Goal: Answer question/provide support: Share knowledge or assist other users

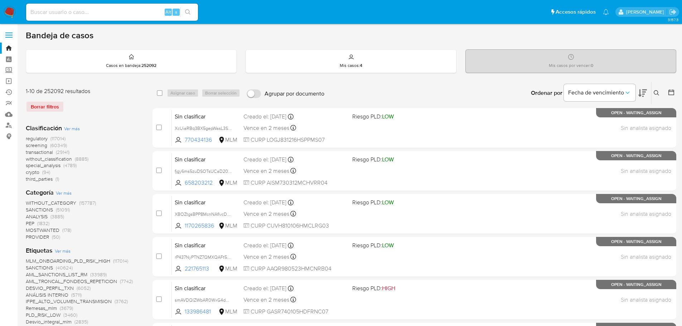
click at [77, 13] on input at bounding box center [112, 12] width 172 height 9
paste input "HdtAsdZeJoURcXBA0Z3jxLR0"
type input "HdtAsdZeJoURcXBA0Z3jxLR0"
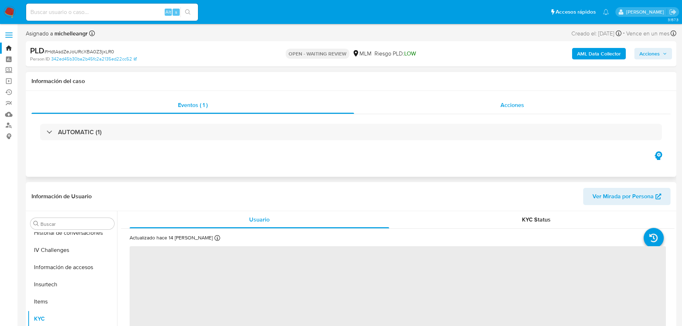
scroll to position [303, 0]
click at [503, 99] on div "Acciones" at bounding box center [512, 105] width 317 height 17
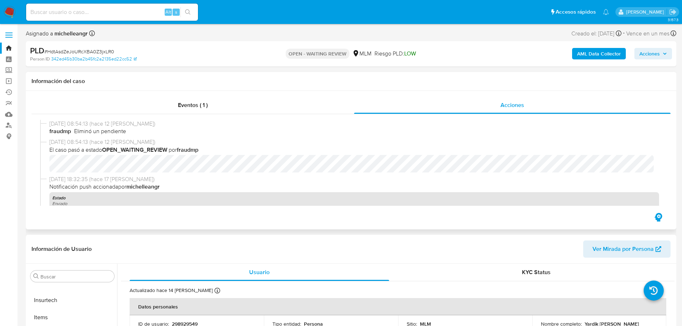
select select "10"
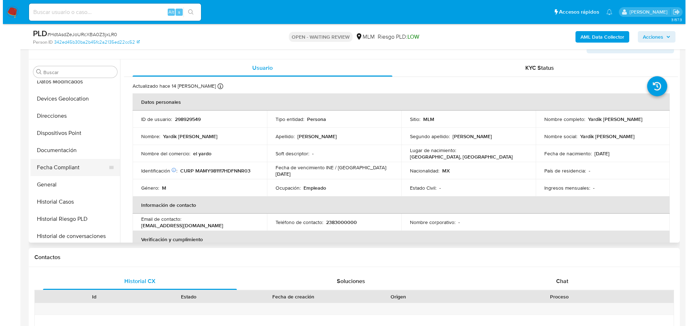
scroll to position [195, 0]
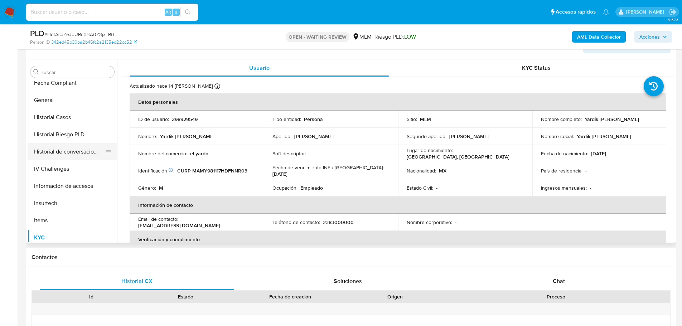
click at [68, 151] on button "Historial de conversaciones" at bounding box center [70, 151] width 84 height 17
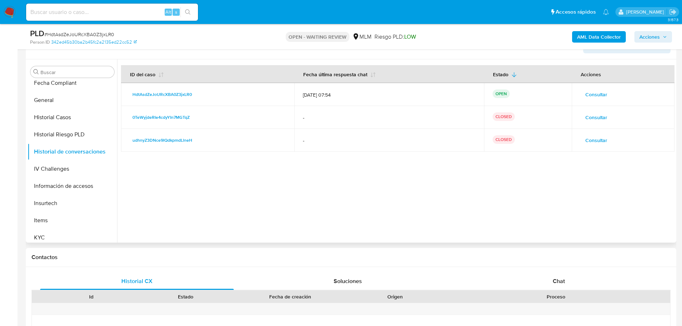
click at [592, 96] on span "Consultar" at bounding box center [597, 95] width 22 height 10
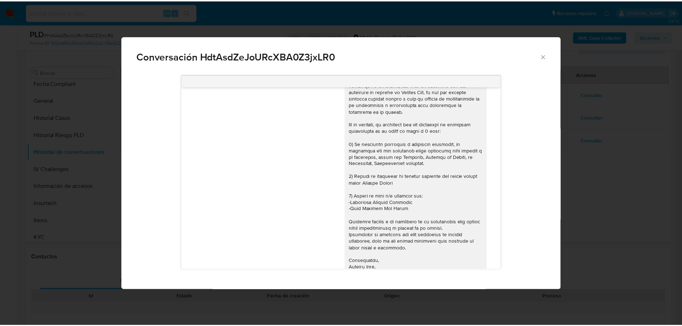
scroll to position [0, 0]
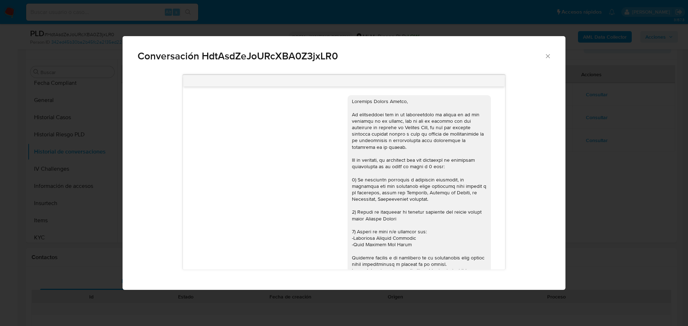
click at [549, 56] on icon "Cerrar" at bounding box center [547, 56] width 7 height 7
